Goal: Task Accomplishment & Management: Manage account settings

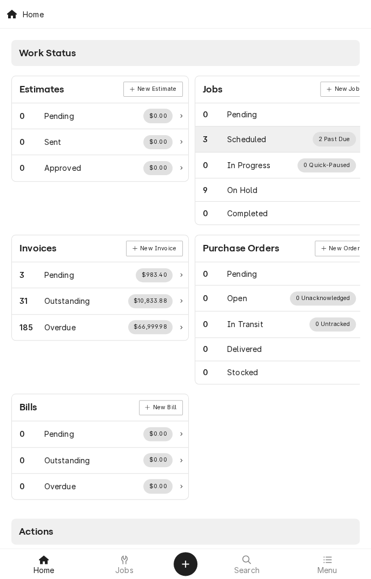
click at [251, 141] on div "Scheduled" at bounding box center [246, 139] width 39 height 11
click at [257, 142] on div "Scheduled" at bounding box center [246, 139] width 39 height 11
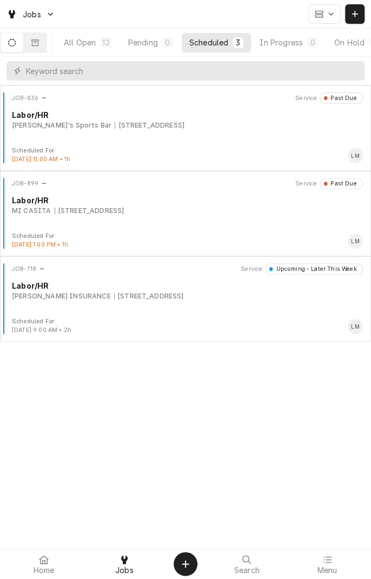
click at [357, 39] on div "On Hold" at bounding box center [349, 42] width 30 height 11
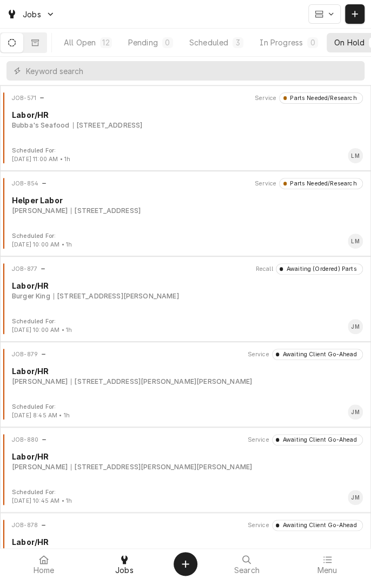
click at [227, 42] on div "Scheduled" at bounding box center [208, 42] width 39 height 11
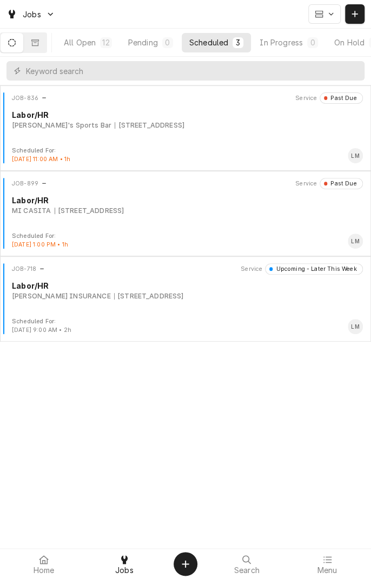
click at [91, 50] on button "All Open 12" at bounding box center [87, 42] width 63 height 19
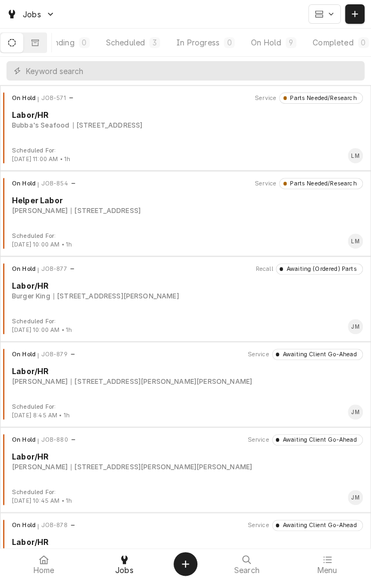
scroll to position [0, 101]
click at [136, 40] on button "Scheduled 3" at bounding box center [121, 42] width 69 height 19
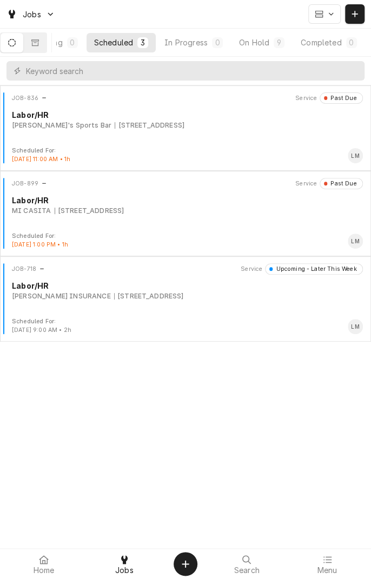
click at [45, 41] on button "Dynamic Content Wrapper" at bounding box center [35, 42] width 23 height 19
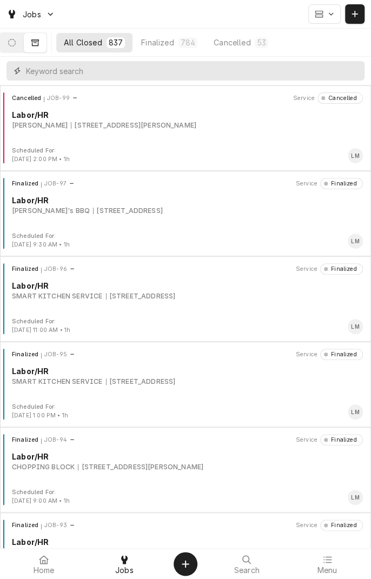
click at [236, 69] on input "Dynamic Content Wrapper" at bounding box center [192, 70] width 333 height 19
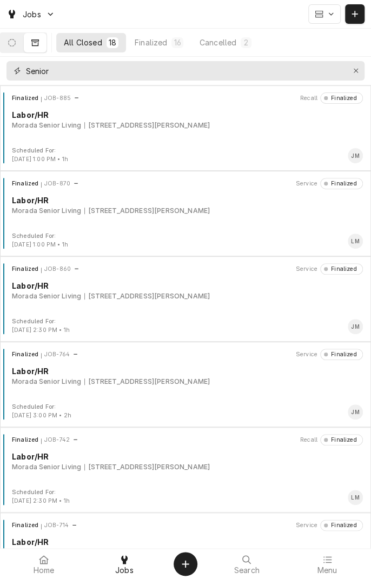
type input "Senior"
click at [166, 42] on div "Finalized" at bounding box center [151, 42] width 32 height 11
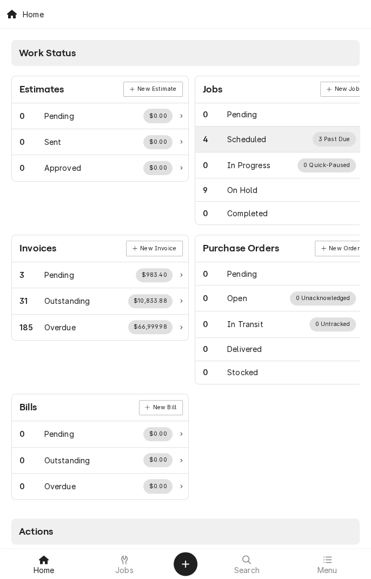
click at [254, 143] on div "Scheduled" at bounding box center [246, 139] width 39 height 11
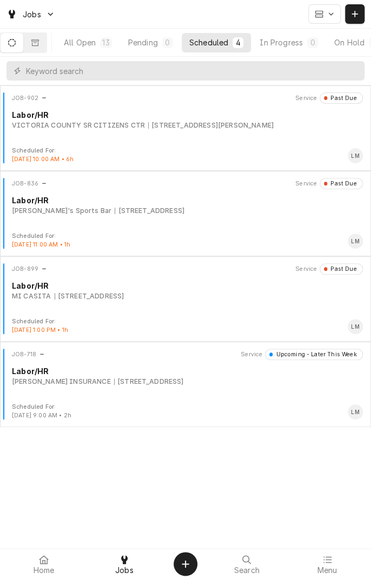
click at [93, 45] on div "All Open" at bounding box center [80, 42] width 32 height 11
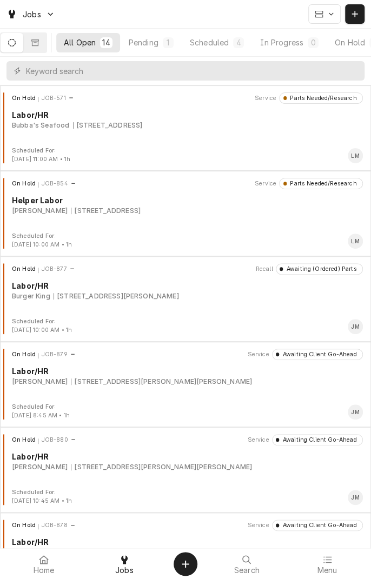
click at [16, 41] on icon "Dynamic Content Wrapper" at bounding box center [12, 43] width 8 height 8
click at [222, 42] on div "Scheduled" at bounding box center [209, 42] width 39 height 11
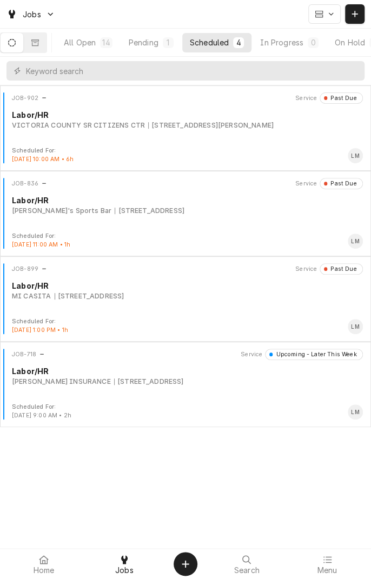
click at [159, 44] on div "Pending" at bounding box center [144, 42] width 30 height 11
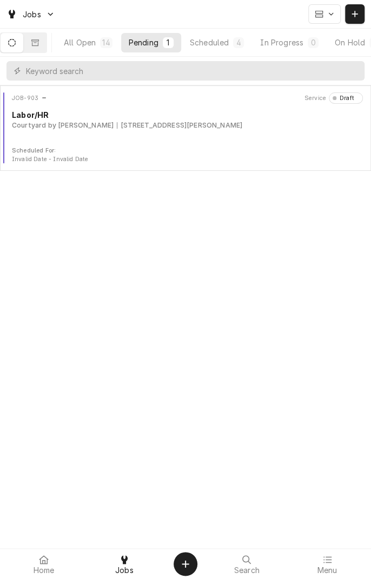
click at [27, 140] on div "JOB-903 Service Draft Labor/HR Courtyard by Marriott 8002 N Navarro St, Victori…" at bounding box center [185, 120] width 362 height 54
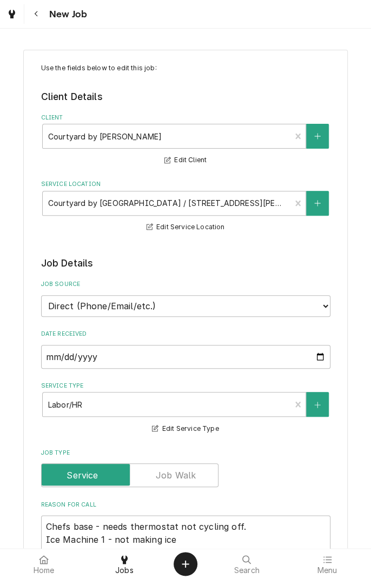
type textarea "x"
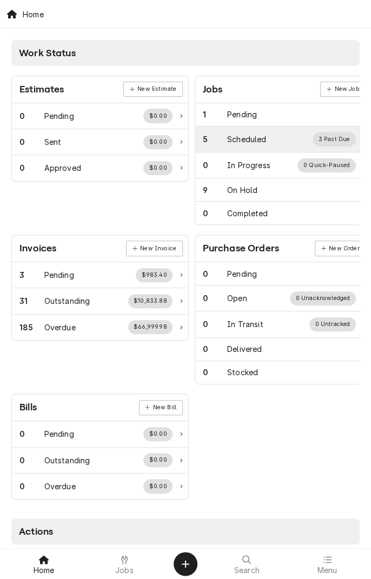
click at [250, 134] on div "Scheduled" at bounding box center [246, 139] width 39 height 11
